Goal: Transaction & Acquisition: Book appointment/travel/reservation

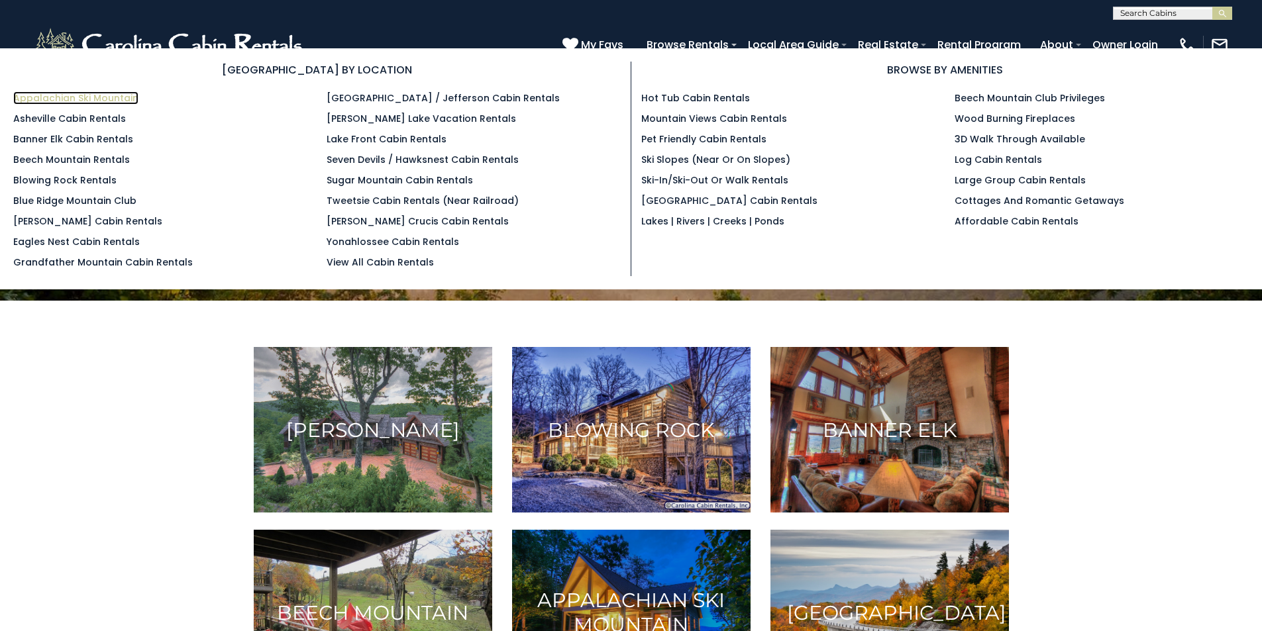
click at [106, 97] on link "Appalachian Ski Mountain" at bounding box center [75, 97] width 125 height 13
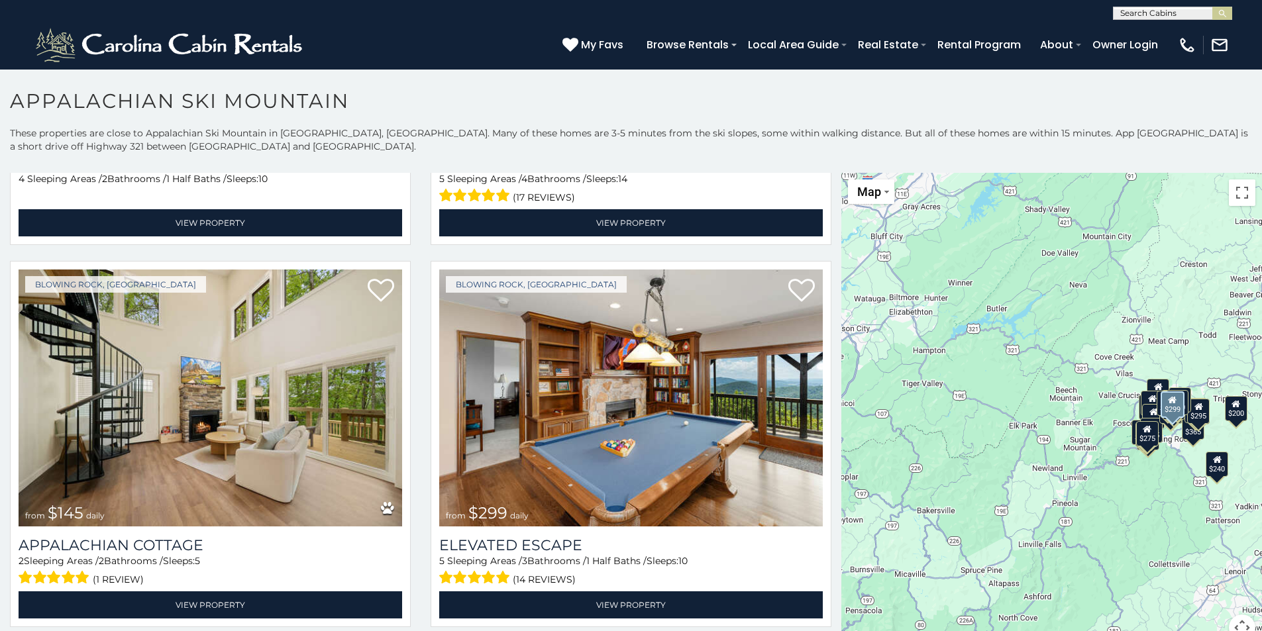
scroll to position [729, 0]
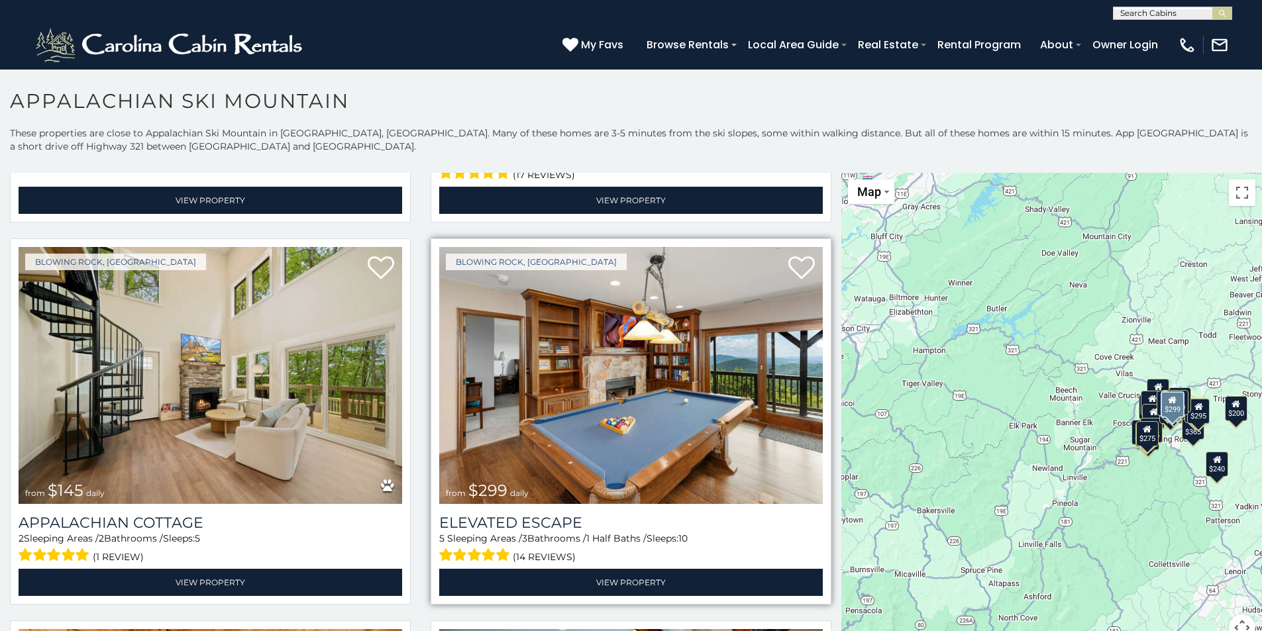
click at [604, 424] on img at bounding box center [631, 375] width 384 height 257
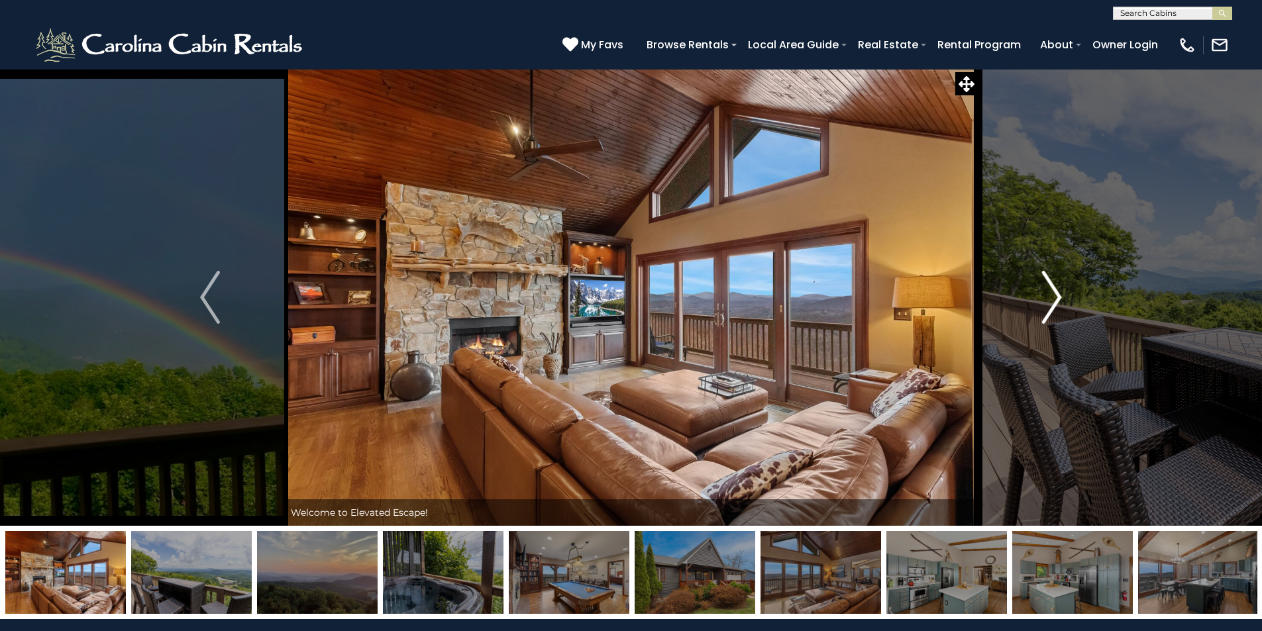
click at [1054, 301] on img "Next" at bounding box center [1052, 297] width 20 height 53
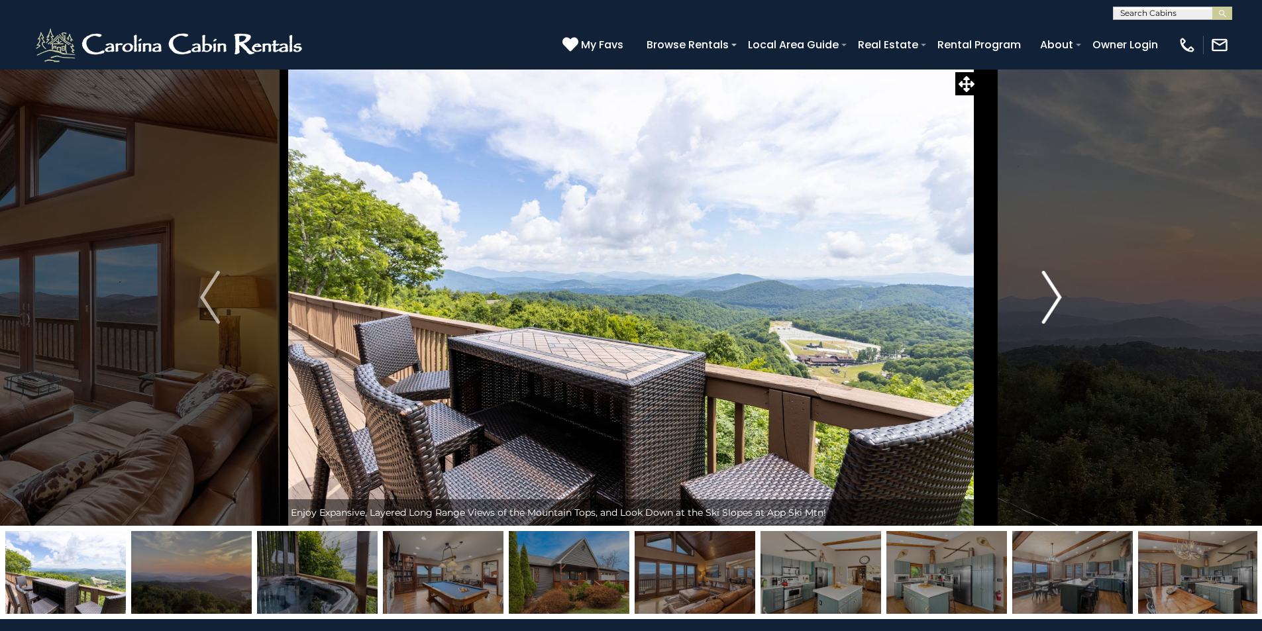
click at [1053, 303] on img "Next" at bounding box center [1052, 297] width 20 height 53
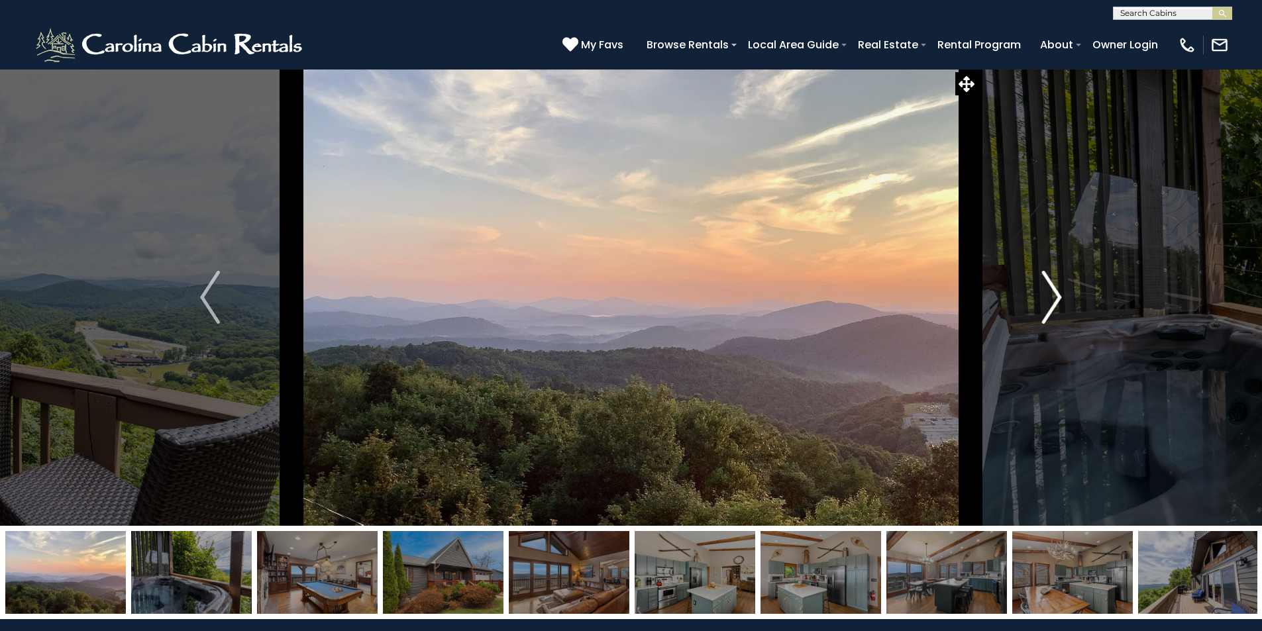
click at [1053, 303] on img "Next" at bounding box center [1052, 297] width 20 height 53
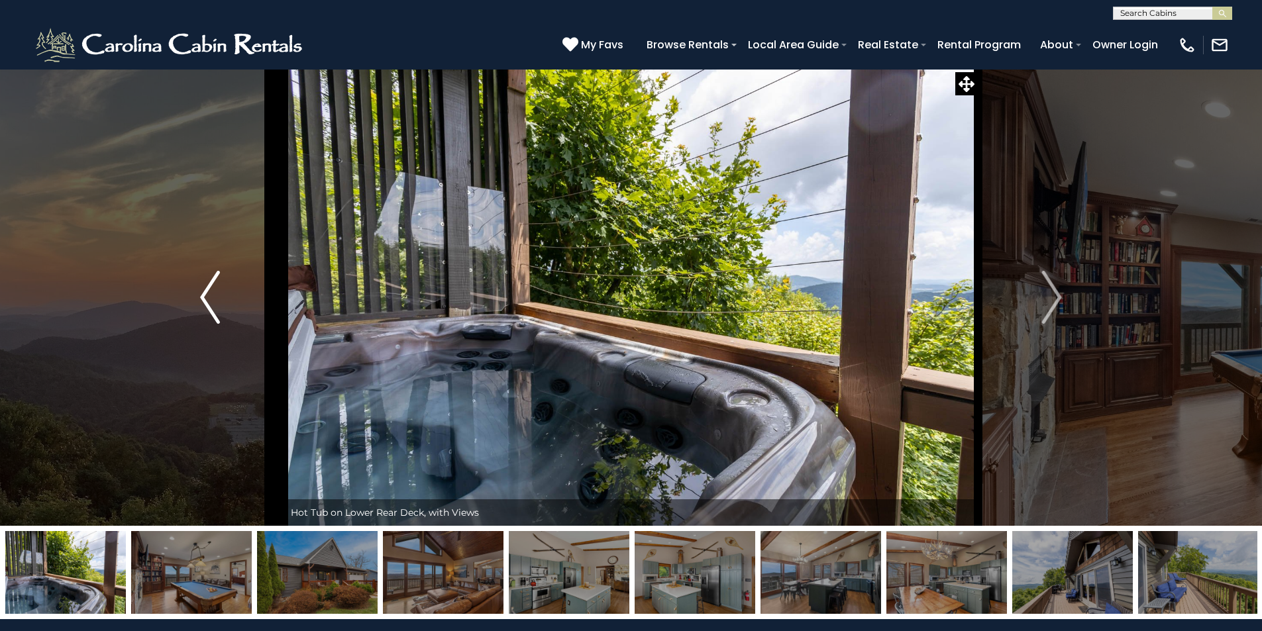
click at [199, 298] on button "Previous" at bounding box center [210, 297] width 148 height 457
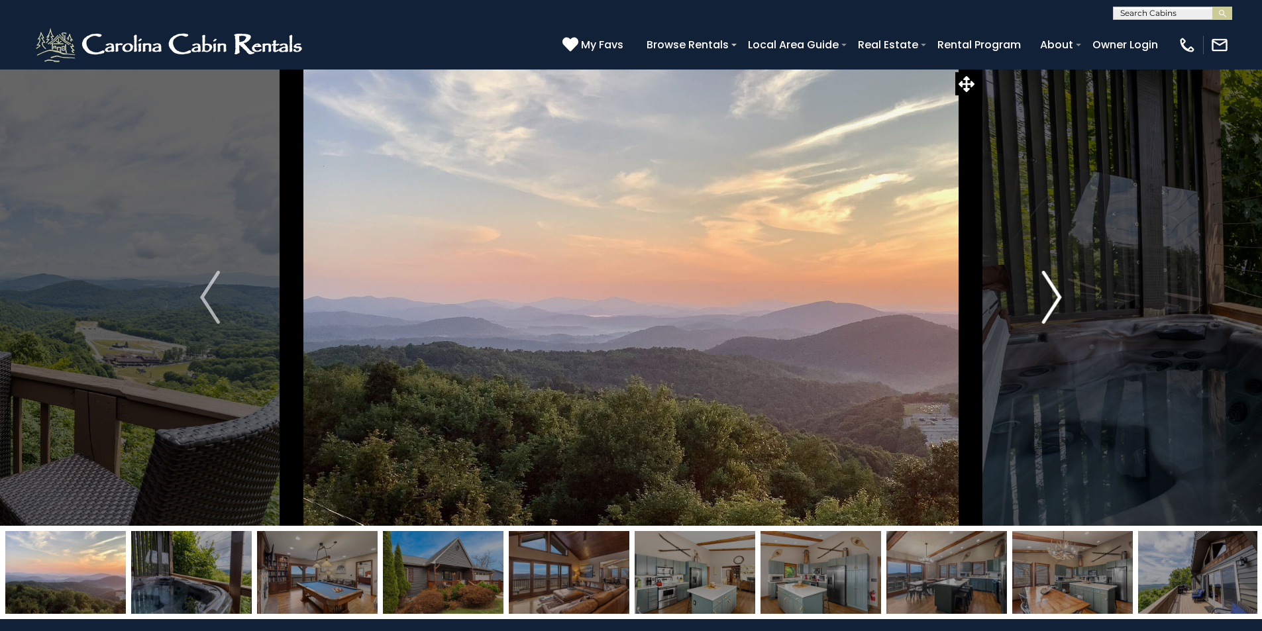
click at [1055, 296] on img "Next" at bounding box center [1052, 297] width 20 height 53
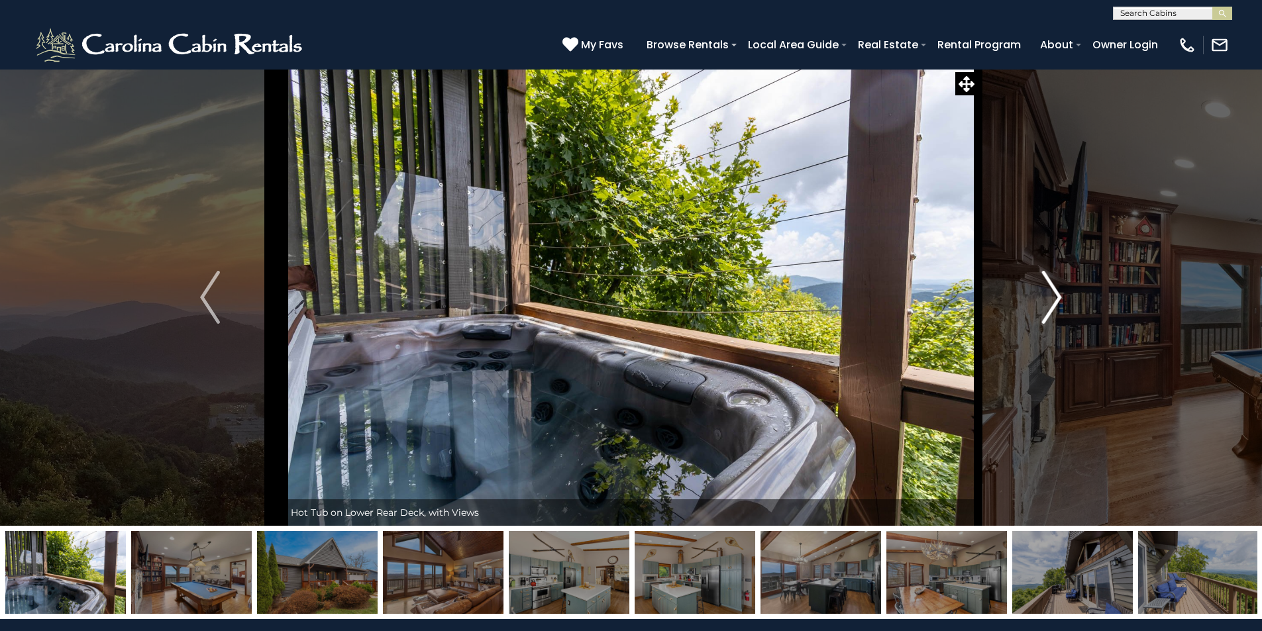
click at [1059, 301] on img "Next" at bounding box center [1052, 297] width 20 height 53
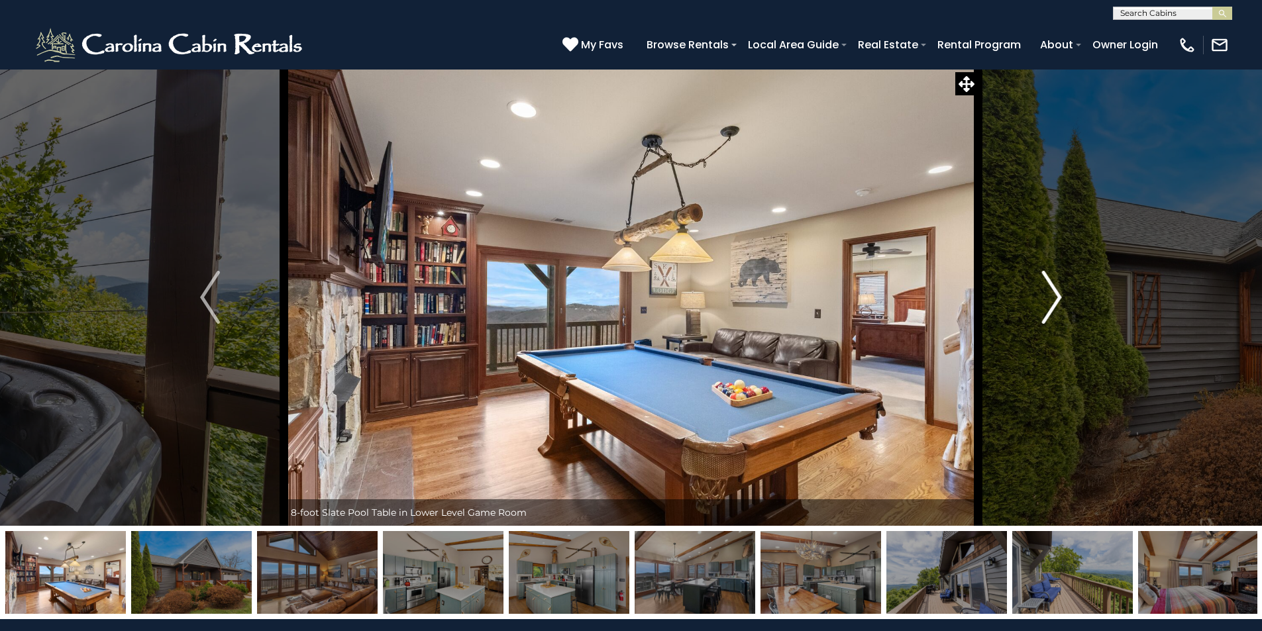
click at [1057, 302] on img "Next" at bounding box center [1052, 297] width 20 height 53
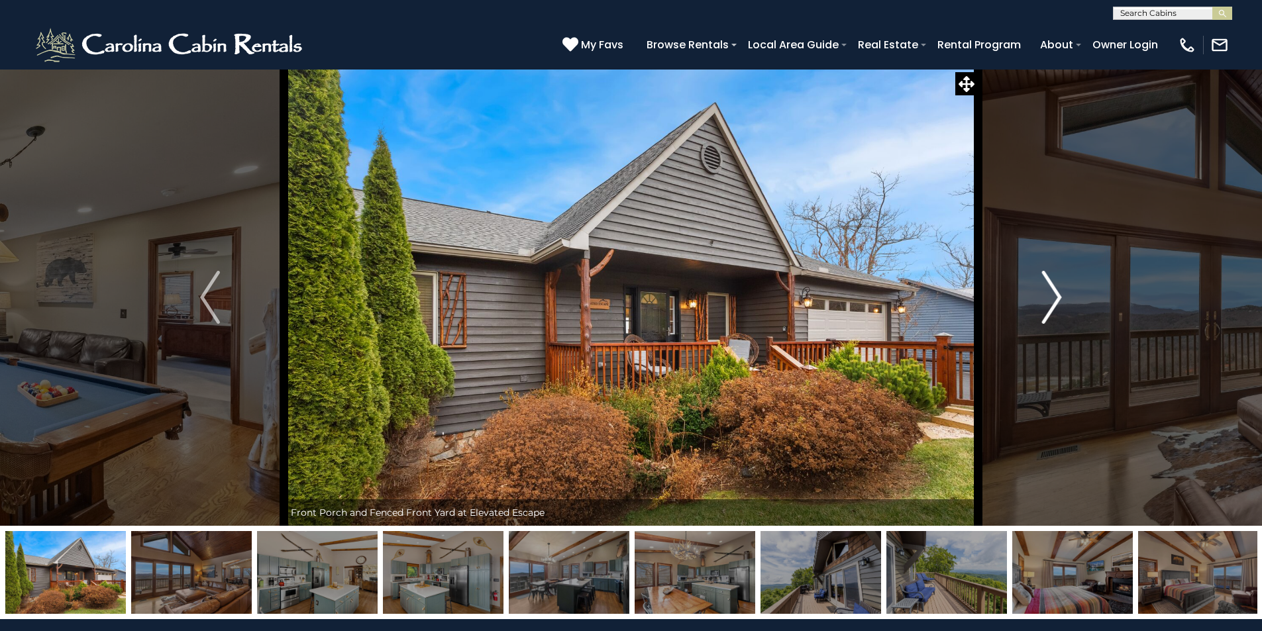
click at [1057, 302] on img "Next" at bounding box center [1052, 297] width 20 height 53
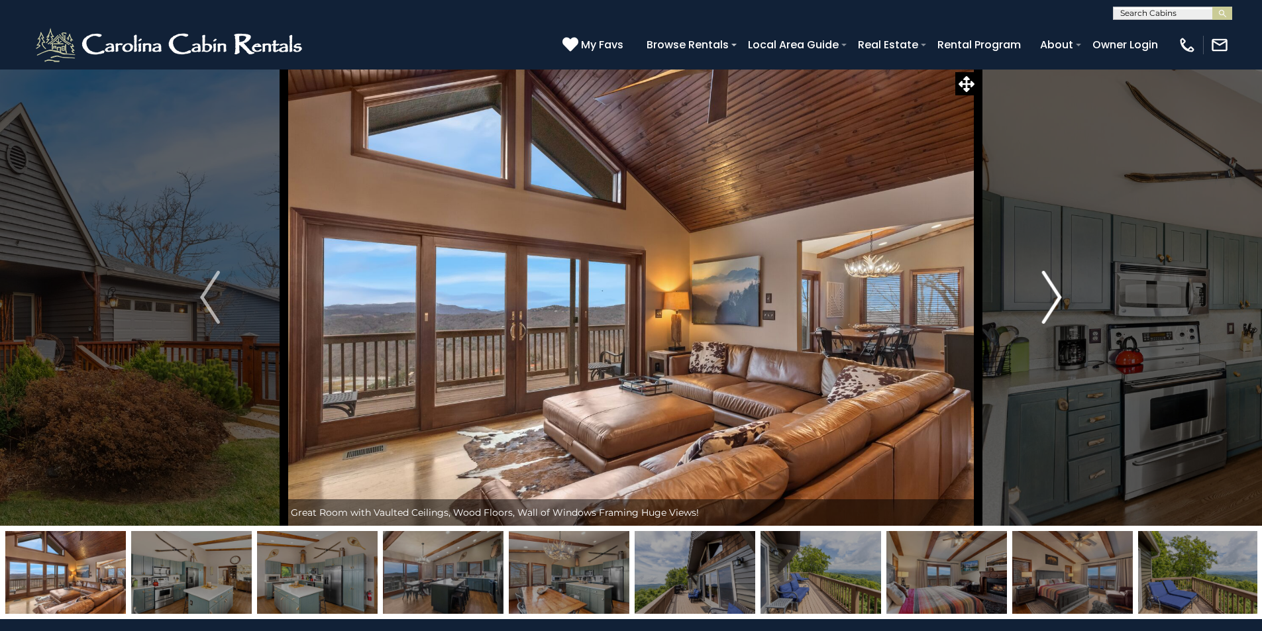
click at [1057, 302] on img "Next" at bounding box center [1052, 297] width 20 height 53
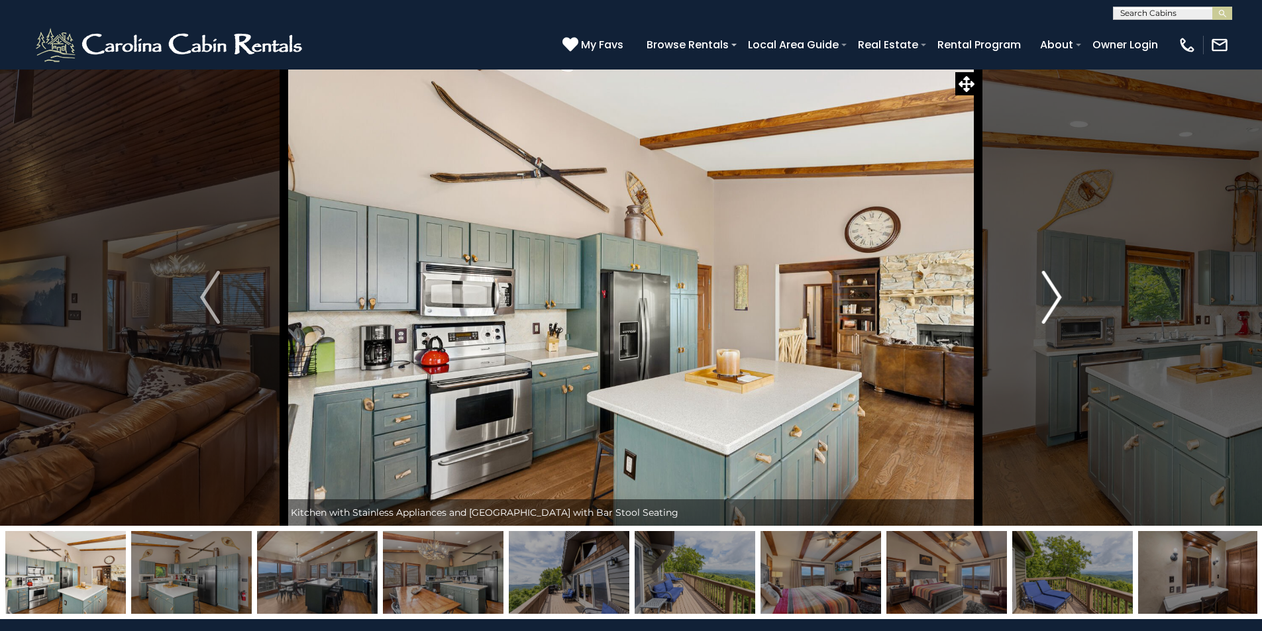
click at [1057, 302] on img "Next" at bounding box center [1052, 297] width 20 height 53
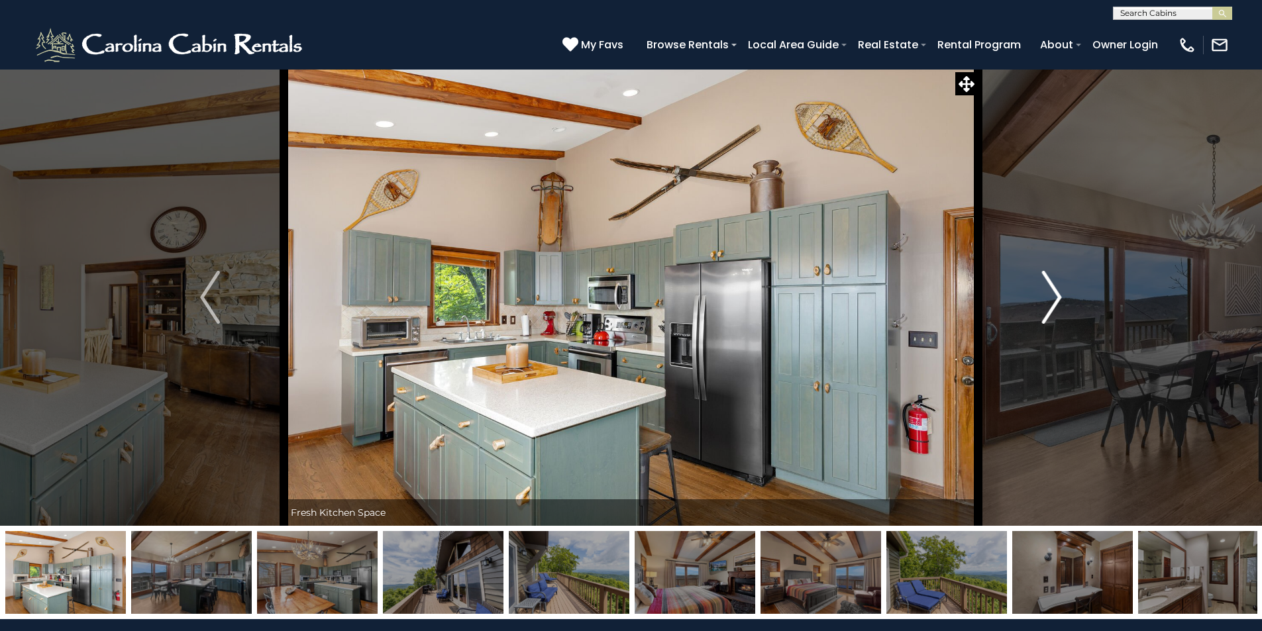
click at [1057, 302] on img "Next" at bounding box center [1052, 297] width 20 height 53
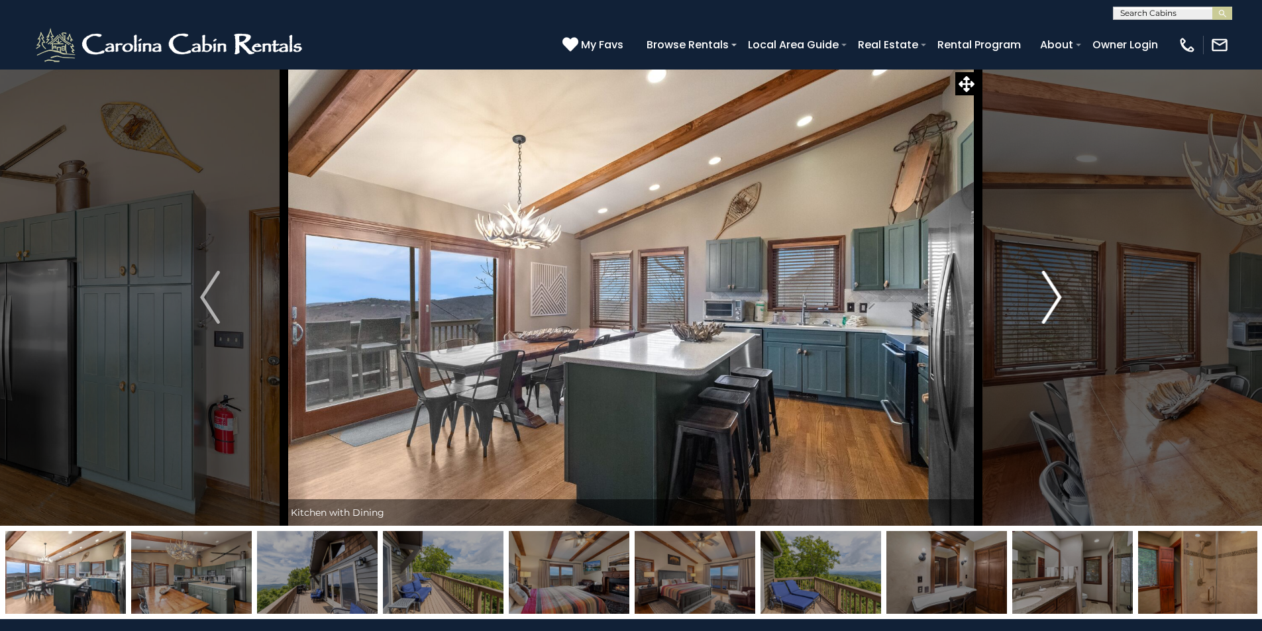
click at [1055, 306] on img "Next" at bounding box center [1052, 297] width 20 height 53
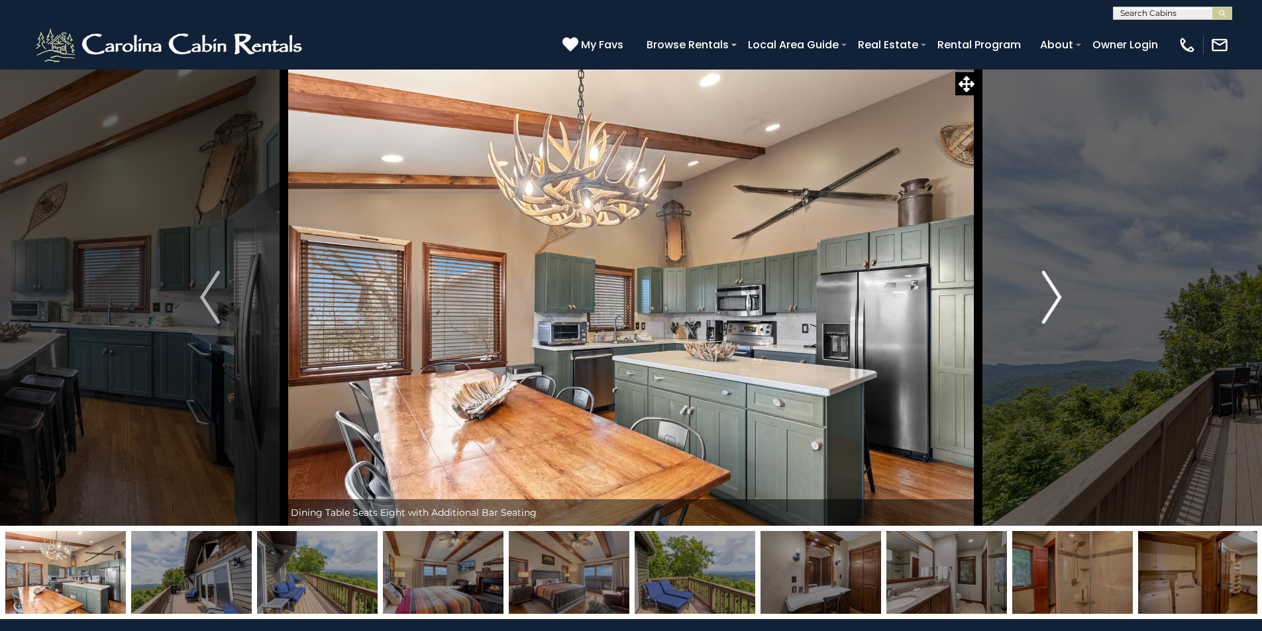
click at [1055, 306] on img "Next" at bounding box center [1052, 297] width 20 height 53
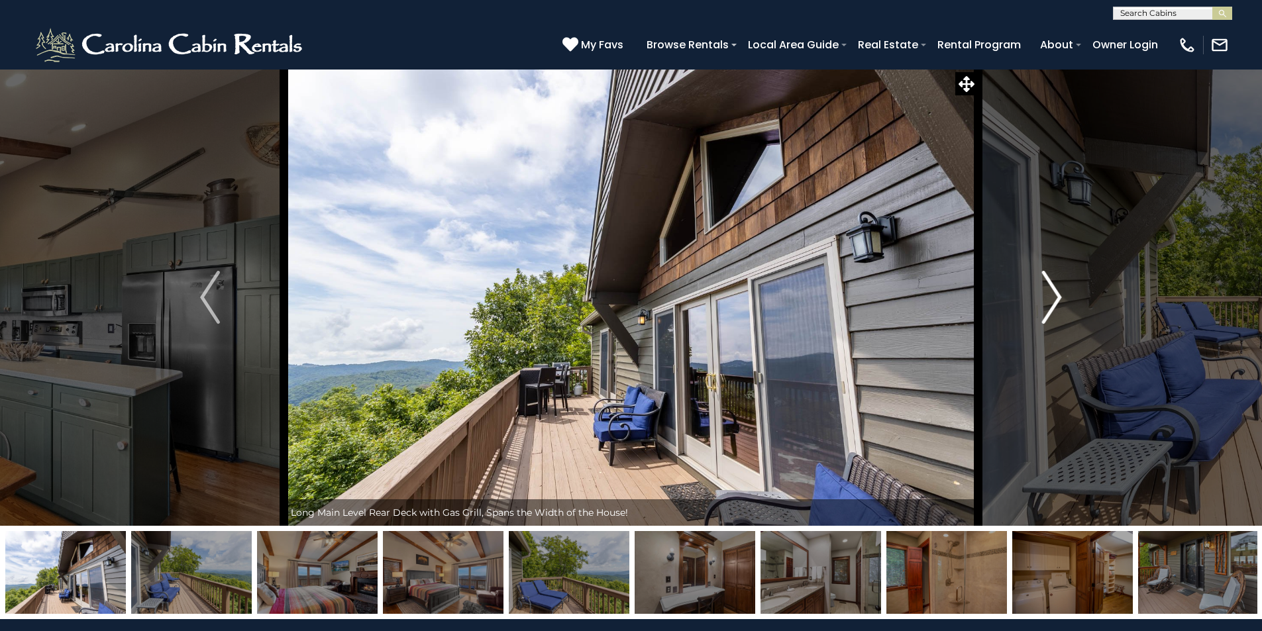
click at [1055, 306] on img "Next" at bounding box center [1052, 297] width 20 height 53
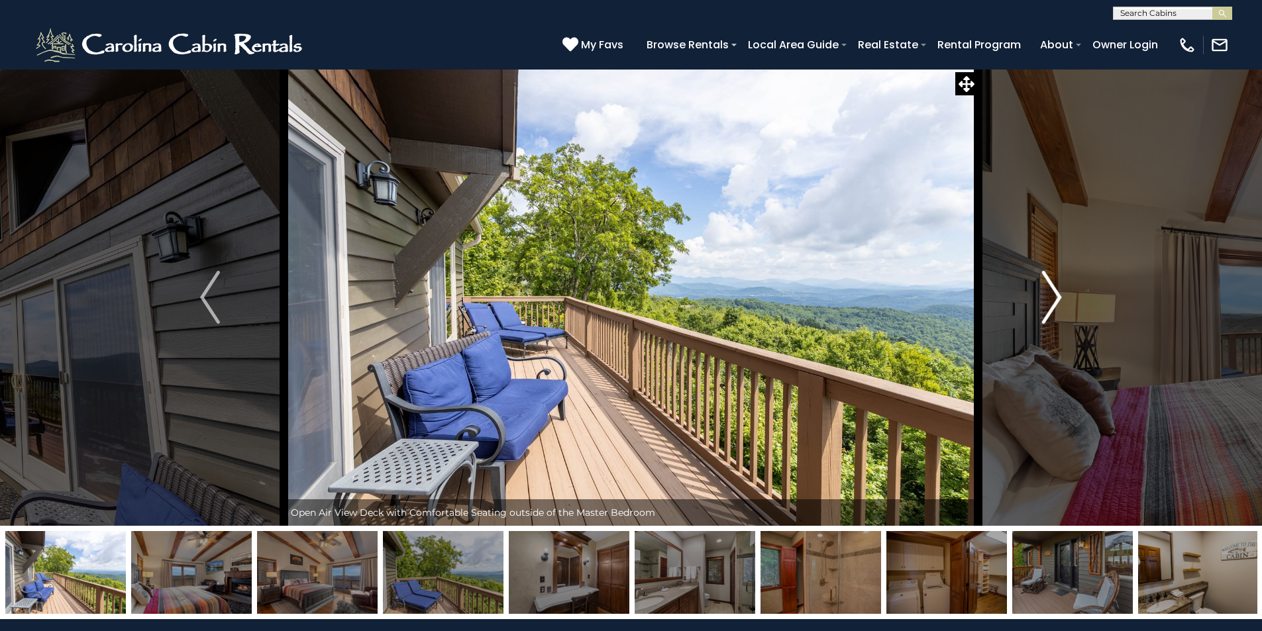
click at [1047, 314] on img "Next" at bounding box center [1052, 297] width 20 height 53
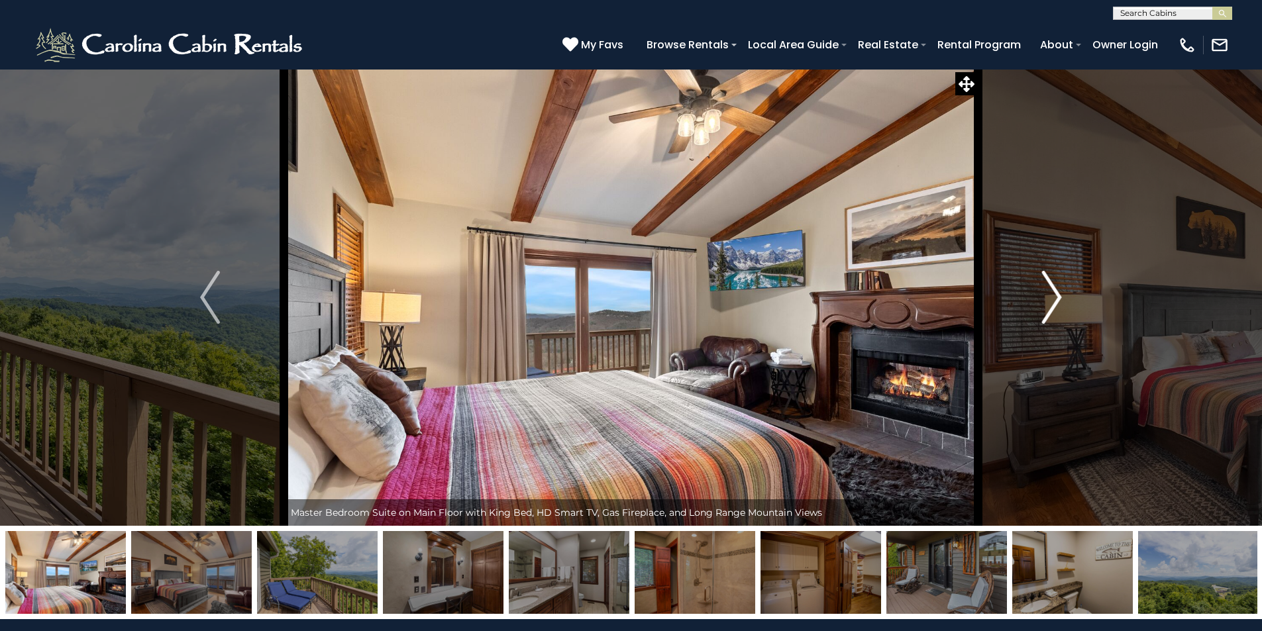
click at [1047, 314] on img "Next" at bounding box center [1052, 297] width 20 height 53
